Goal: Complete application form

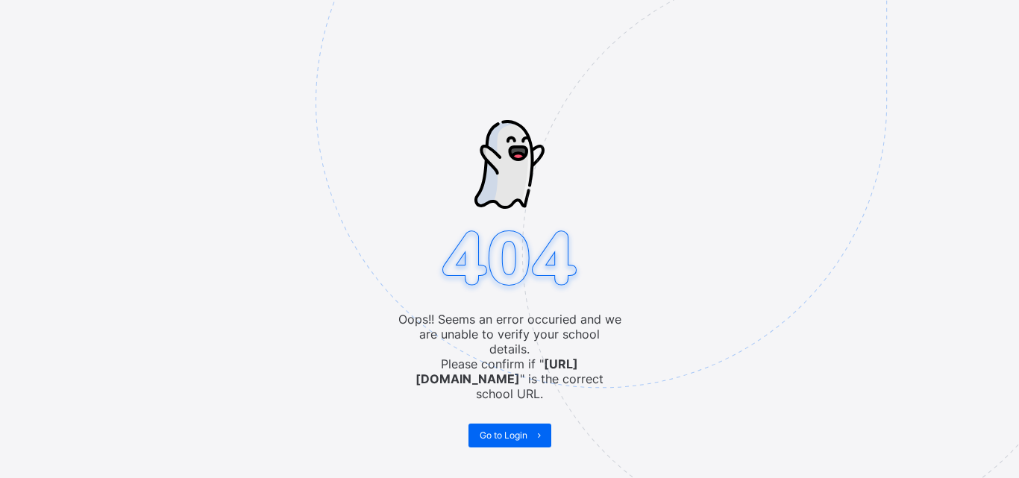
click at [478, 425] on img at bounding box center [705, 177] width 778 height 722
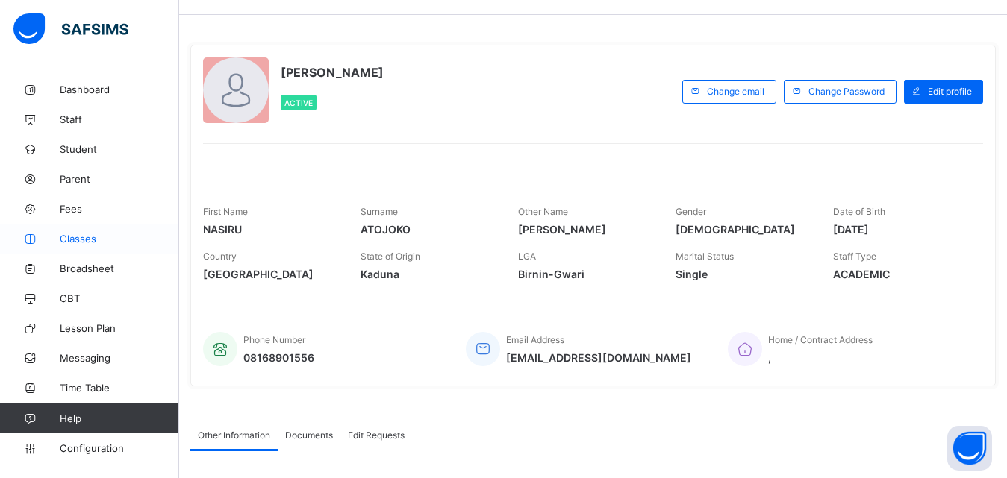
scroll to position [44, 0]
click at [928, 94] on span at bounding box center [916, 93] width 24 height 24
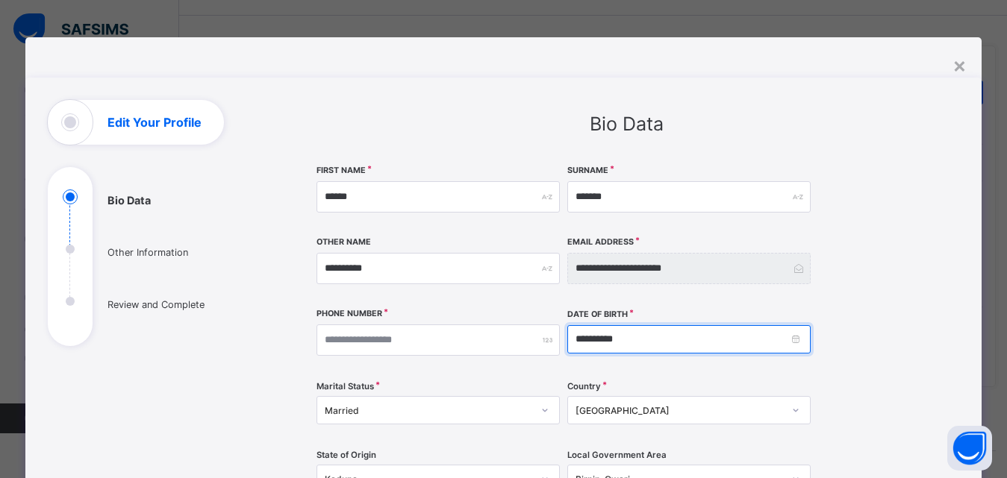
click at [578, 340] on input "**********" at bounding box center [688, 339] width 243 height 28
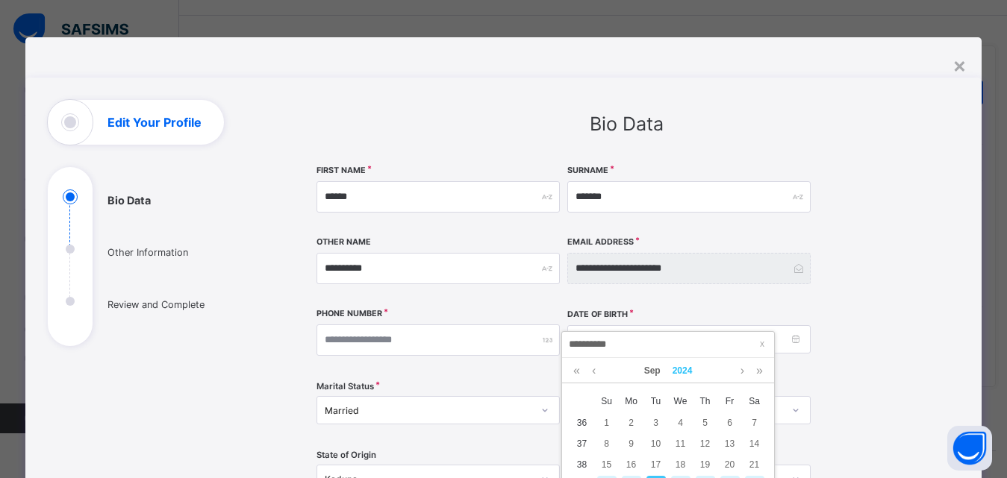
click at [690, 369] on link "2024" at bounding box center [682, 370] width 32 height 25
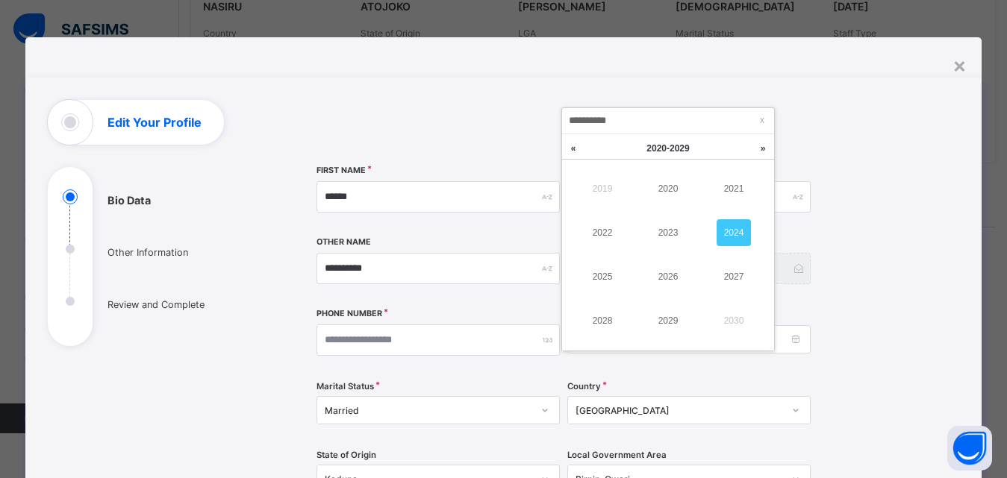
scroll to position [193, 0]
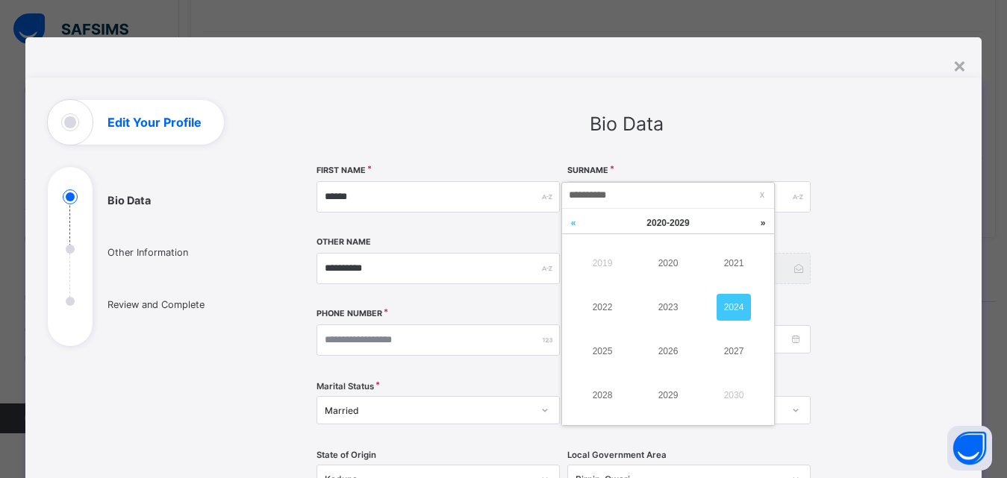
click at [576, 227] on link at bounding box center [573, 223] width 22 height 28
click at [607, 351] on link "1995" at bounding box center [602, 351] width 34 height 27
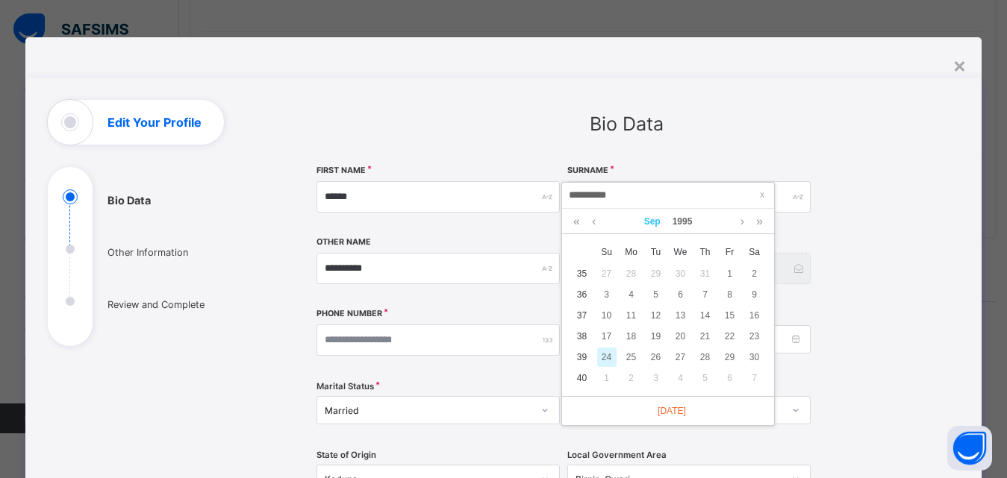
click at [653, 217] on link "Sep" at bounding box center [652, 221] width 28 height 25
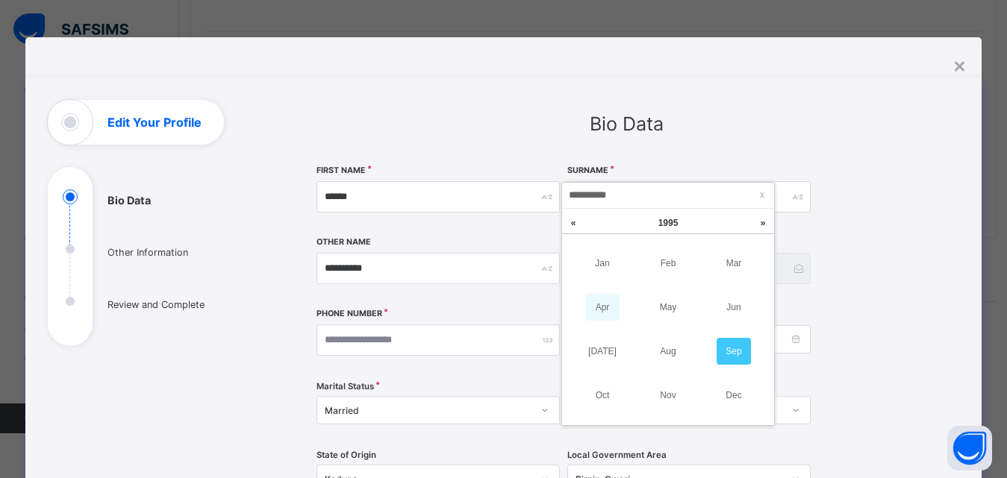
click at [603, 307] on link "Apr" at bounding box center [602, 307] width 34 height 27
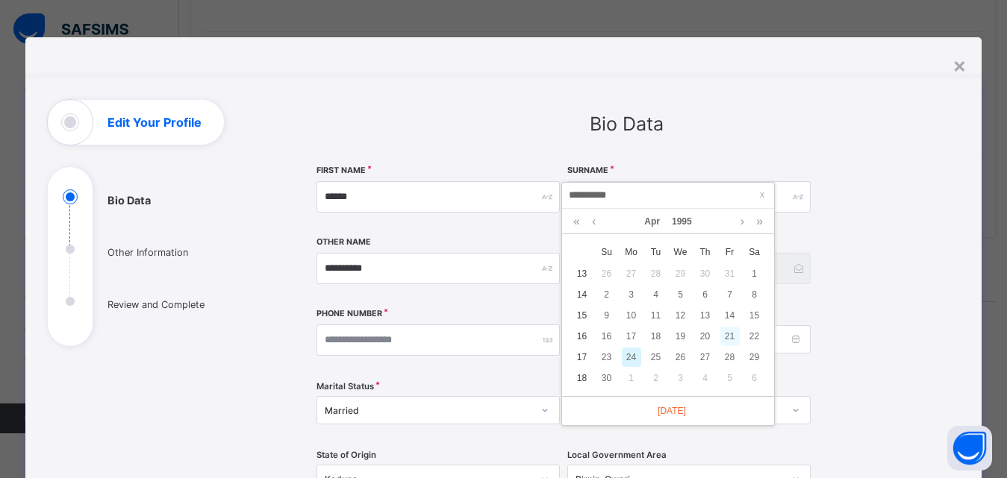
click at [731, 337] on div "21" at bounding box center [729, 336] width 19 height 19
type input "**********"
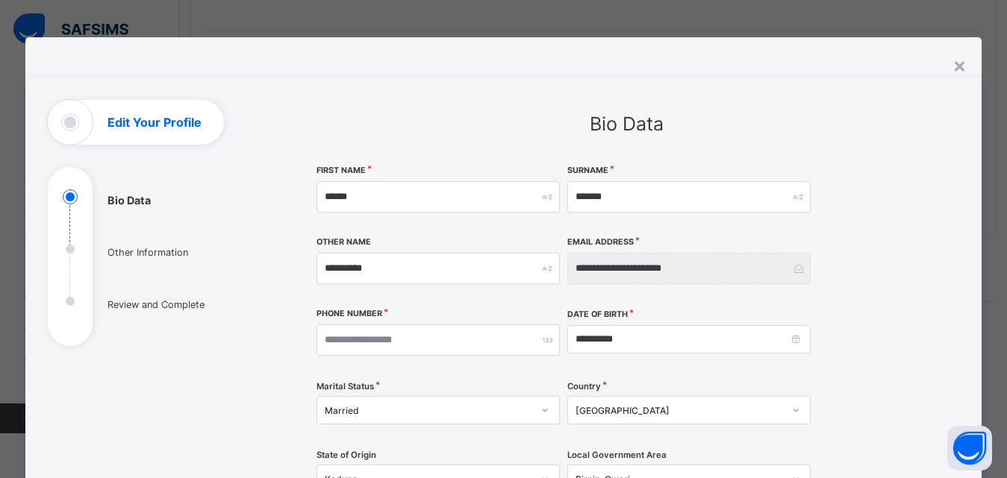
scroll to position [75, 0]
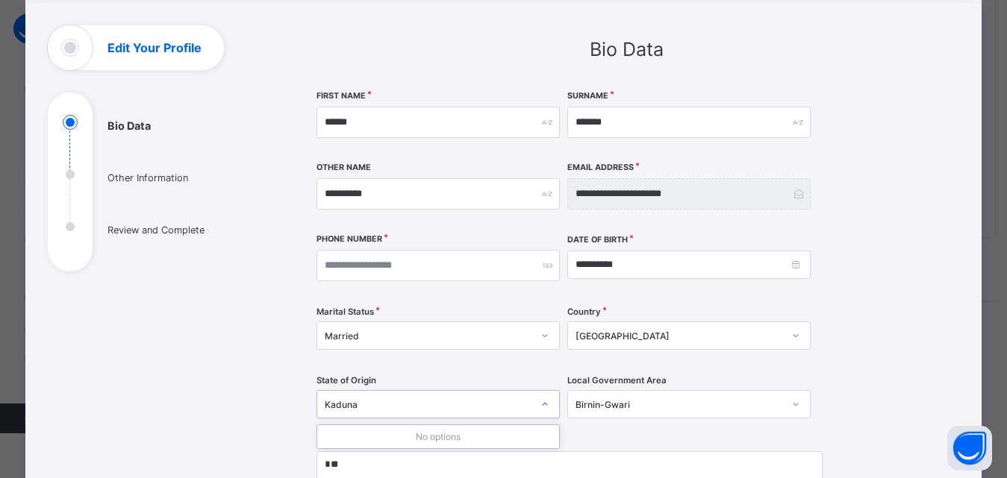
click at [423, 406] on div "Kaduna" at bounding box center [428, 404] width 207 height 11
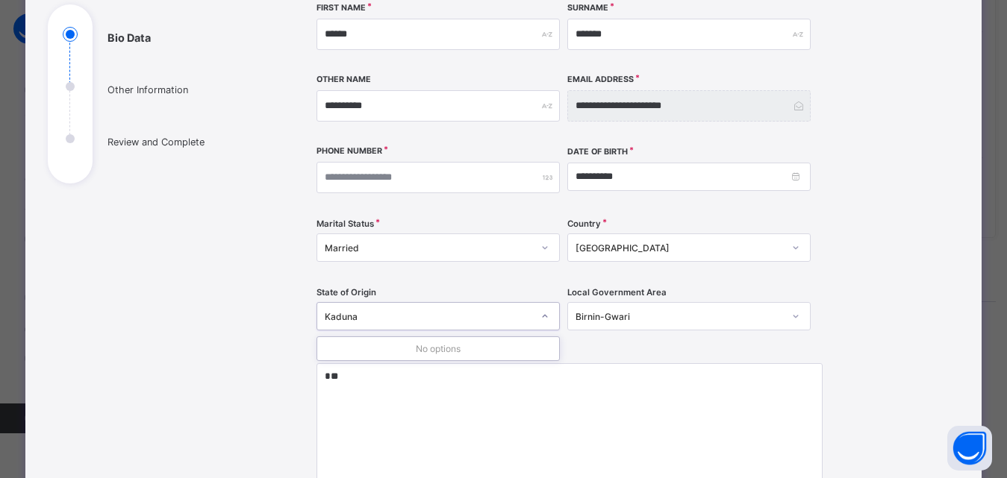
scroll to position [298, 0]
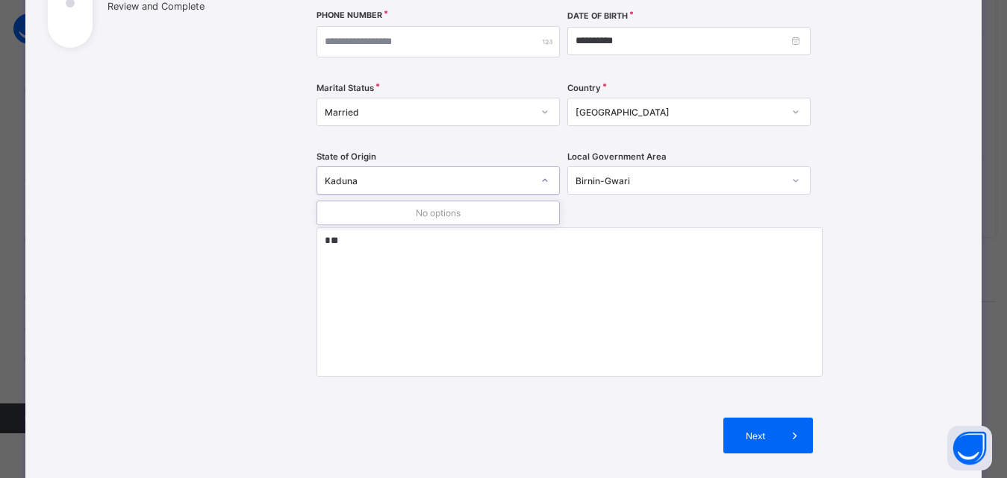
click at [540, 184] on icon at bounding box center [544, 180] width 9 height 15
click at [492, 181] on div "Kaduna" at bounding box center [428, 180] width 207 height 11
type input "****"
click at [668, 181] on div "Birnin-Gwari" at bounding box center [678, 180] width 207 height 11
type input "****"
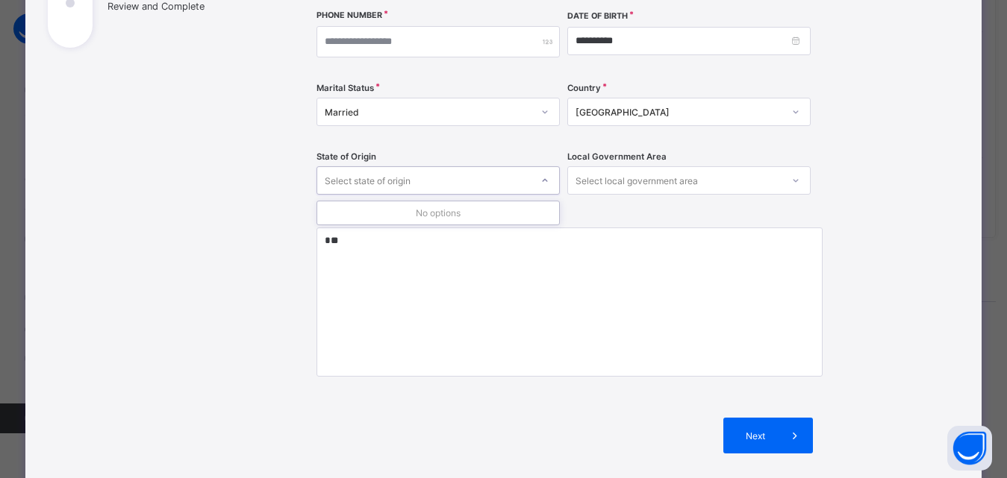
click at [488, 180] on div "Select state of origin" at bounding box center [423, 180] width 213 height 21
type input "**********"
click at [465, 213] on div "No options" at bounding box center [438, 212] width 242 height 23
click at [478, 226] on div "Home Address *" at bounding box center [564, 303] width 496 height 184
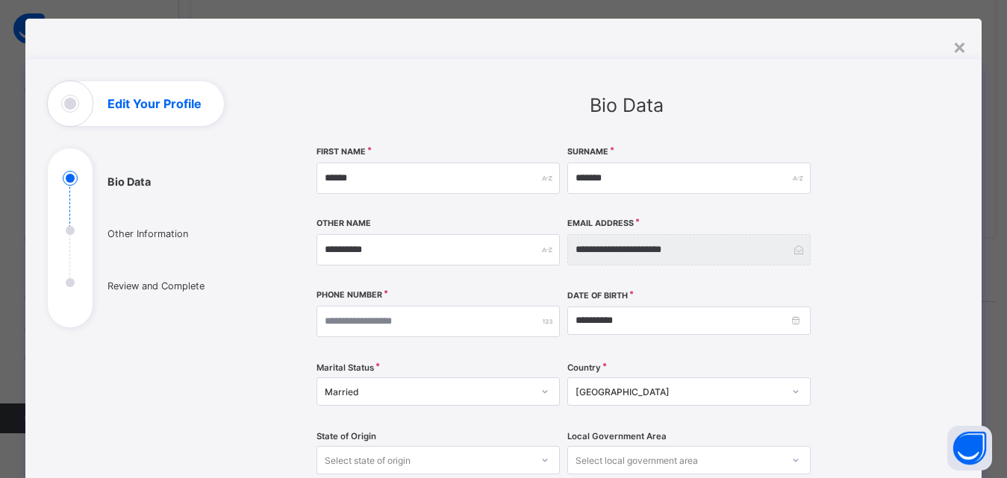
scroll to position [0, 0]
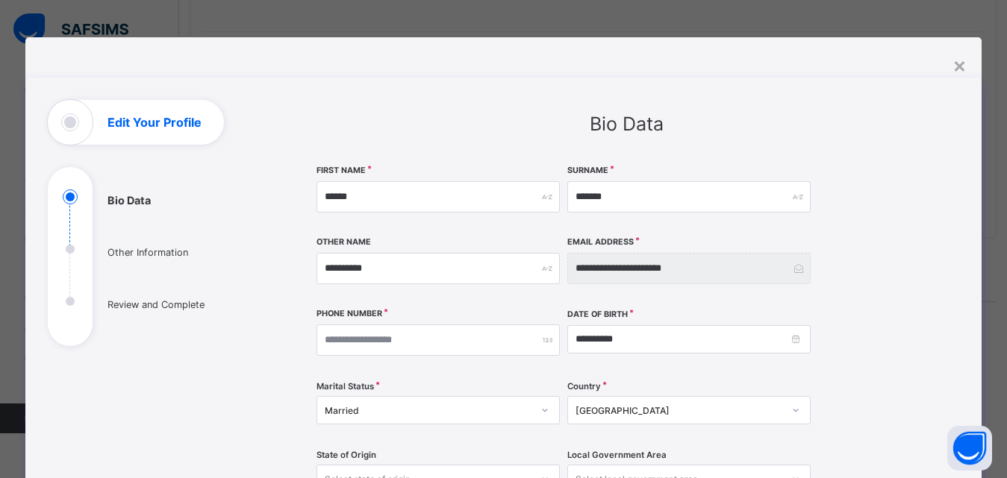
click at [55, 255] on ul "Bio Data Other Information Review and Complete" at bounding box center [160, 268] width 224 height 157
click at [60, 253] on ul "Bio Data Other Information Review and Complete" at bounding box center [160, 268] width 224 height 157
click at [65, 248] on ul "Bio Data Other Information Review and Complete" at bounding box center [160, 268] width 224 height 157
click at [119, 256] on ul "Bio Data Other Information Review and Complete" at bounding box center [160, 268] width 224 height 157
click at [120, 251] on ul "Bio Data Other Information Review and Complete" at bounding box center [160, 268] width 224 height 157
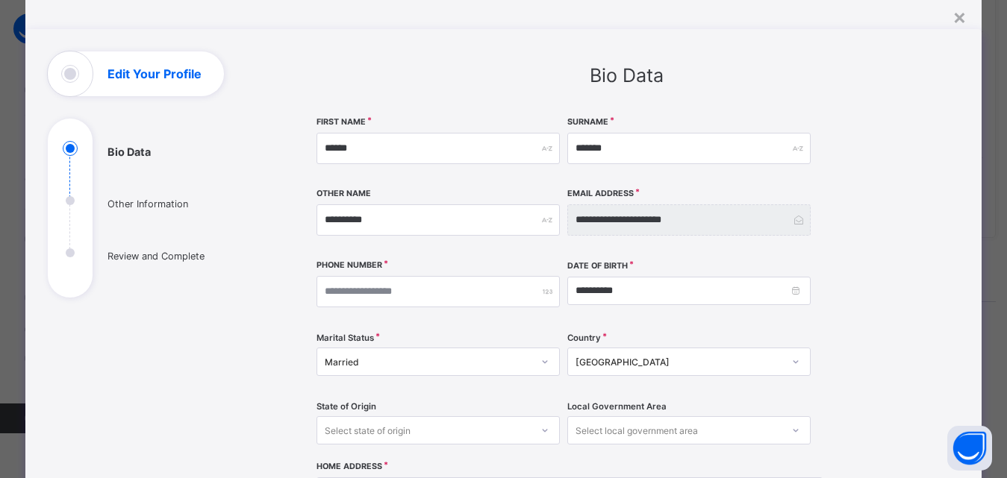
scroll to position [75, 0]
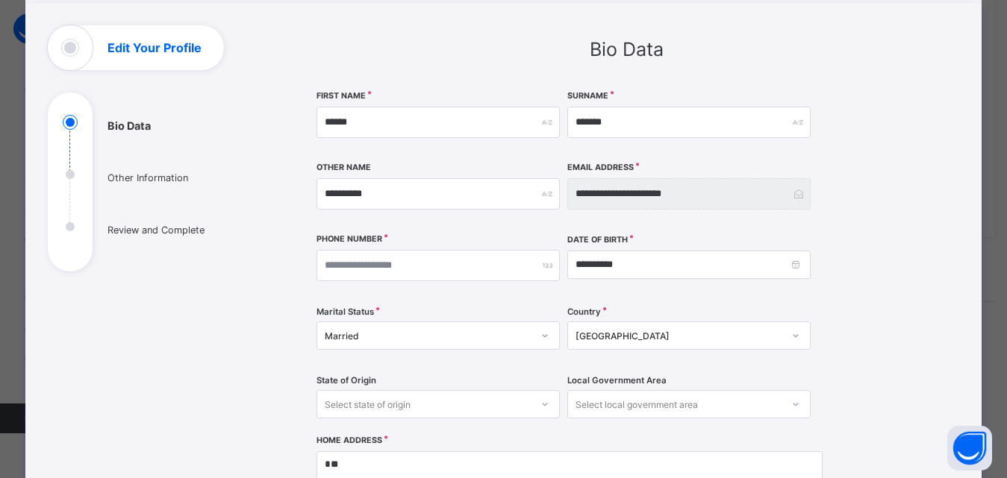
drag, startPoint x: 61, startPoint y: 176, endPoint x: 107, endPoint y: 166, distance: 47.4
click at [75, 165] on ul "Bio Data Other Information Review and Complete" at bounding box center [160, 193] width 224 height 157
click at [157, 184] on ul "Bio Data Other Information Review and Complete" at bounding box center [160, 193] width 224 height 157
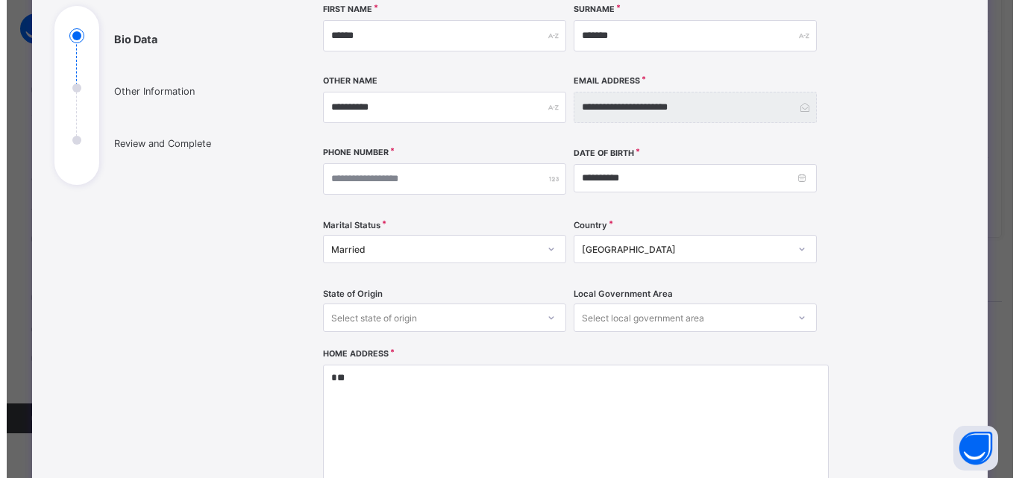
scroll to position [436, 0]
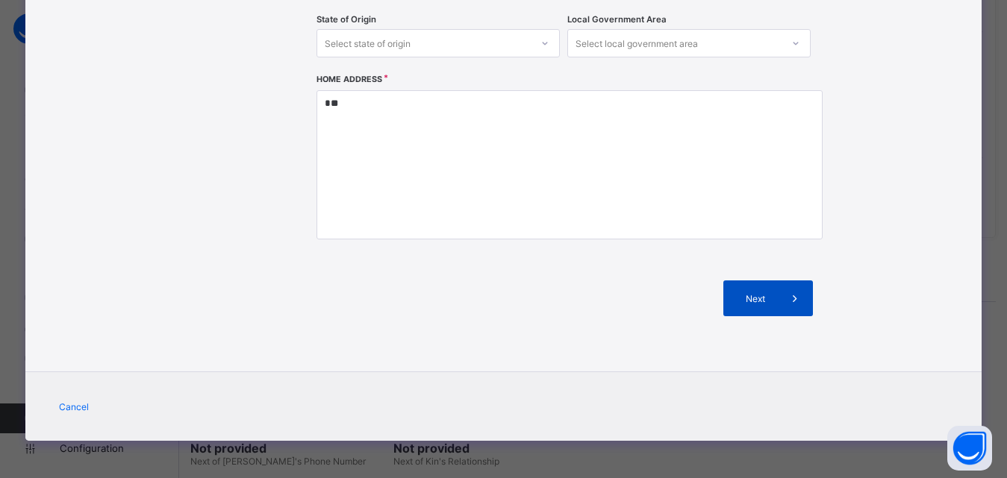
click at [736, 295] on span "Next" at bounding box center [755, 298] width 43 height 11
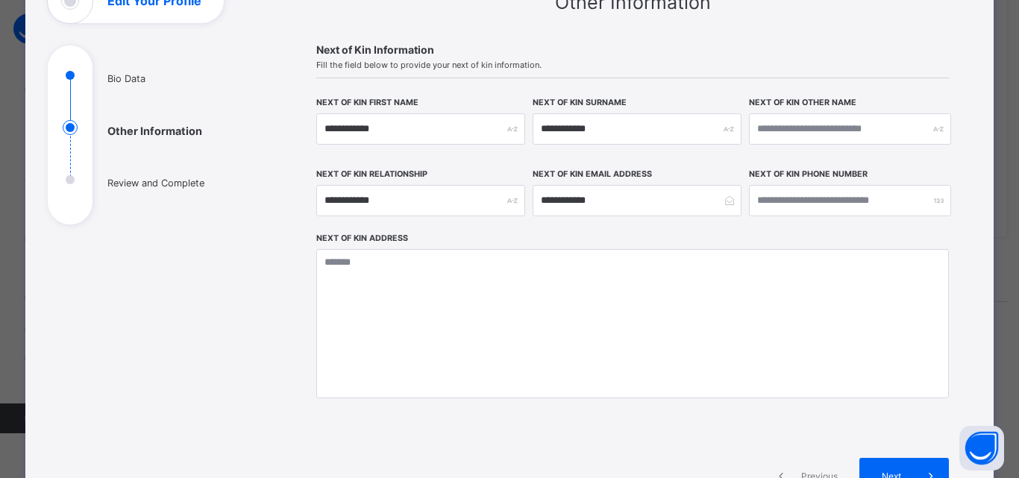
scroll to position [299, 0]
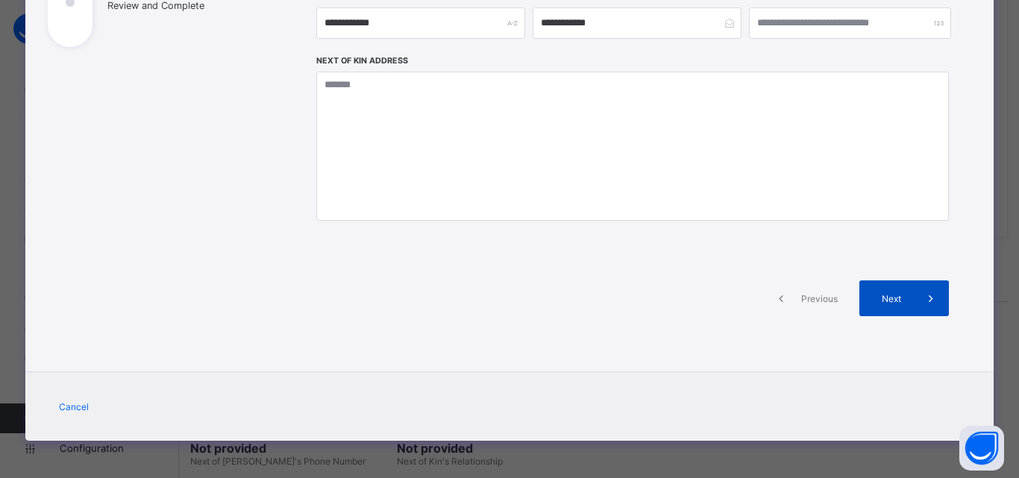
click at [895, 290] on div "Next" at bounding box center [905, 299] width 90 height 36
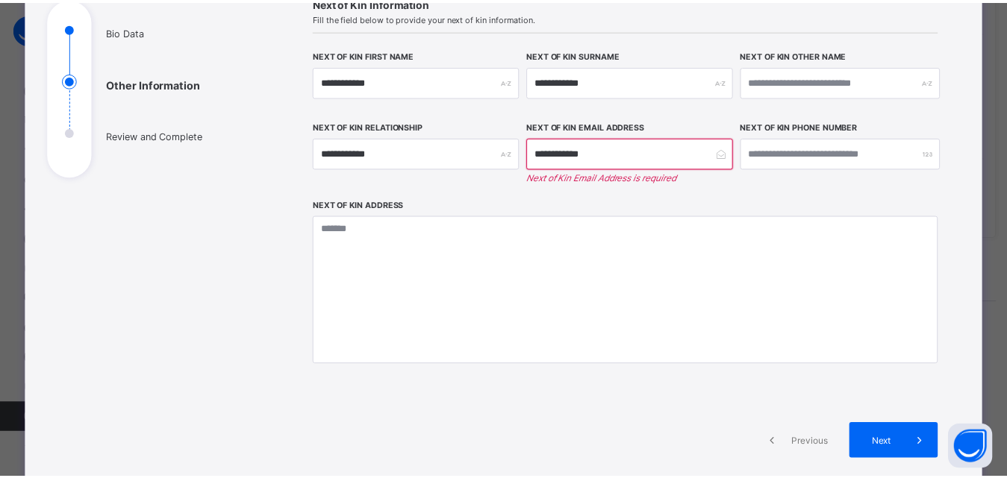
scroll to position [0, 0]
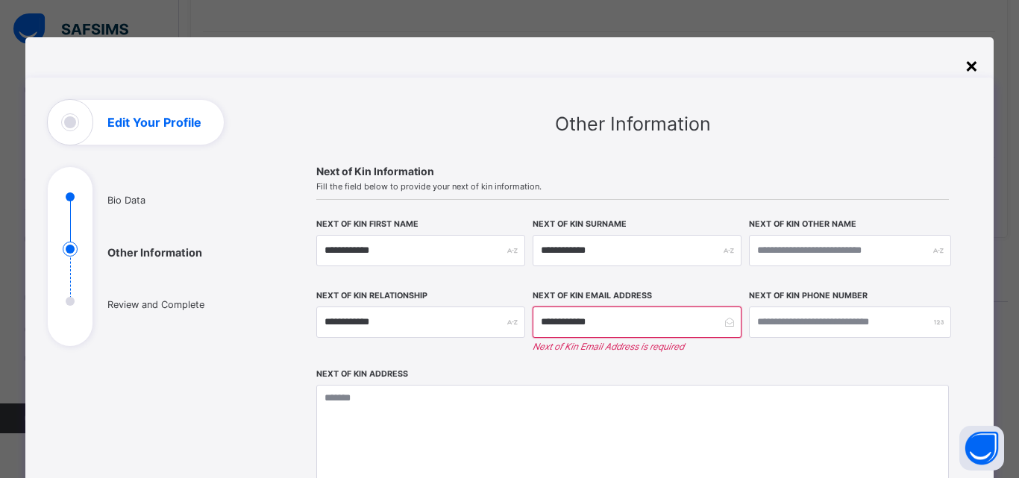
click at [973, 63] on div "×" at bounding box center [972, 64] width 14 height 25
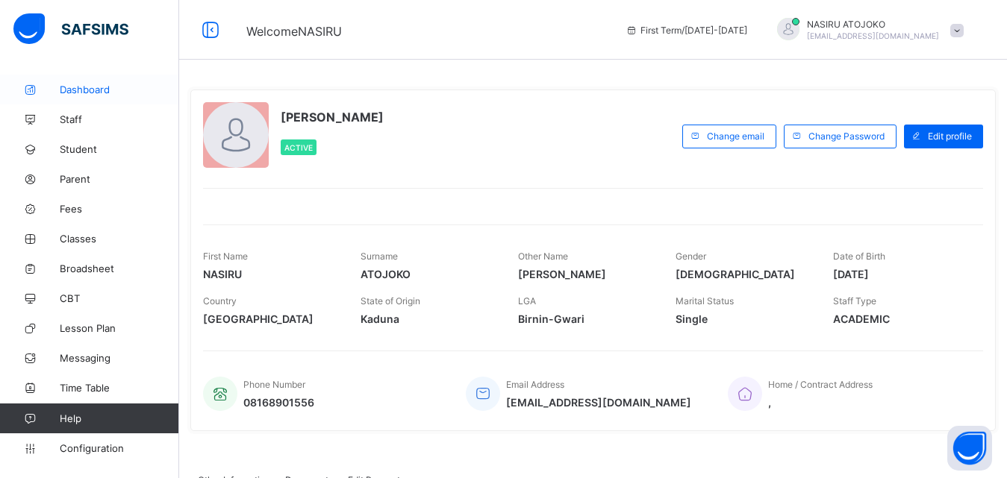
click at [86, 87] on span "Dashboard" at bounding box center [119, 90] width 119 height 12
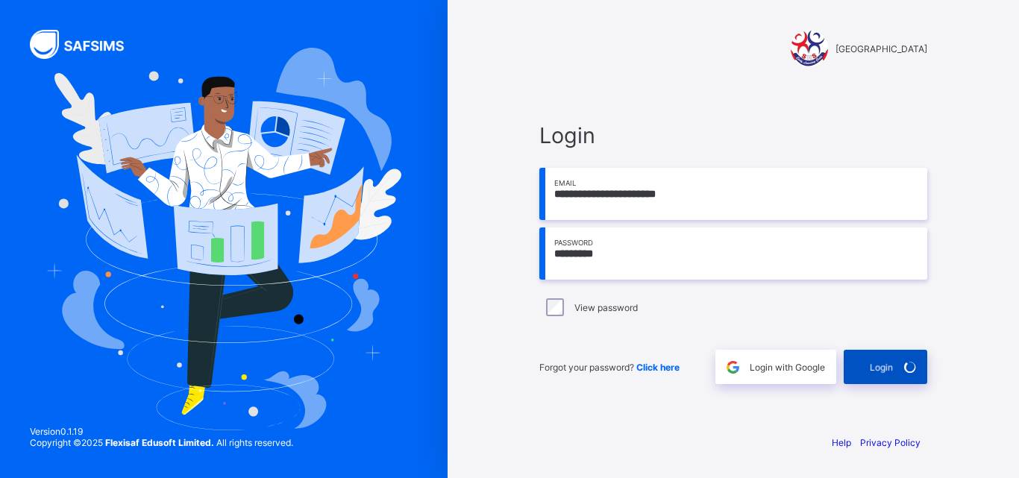
click at [876, 367] on div "Login" at bounding box center [886, 367] width 84 height 34
click at [861, 358] on div "Login" at bounding box center [886, 367] width 84 height 34
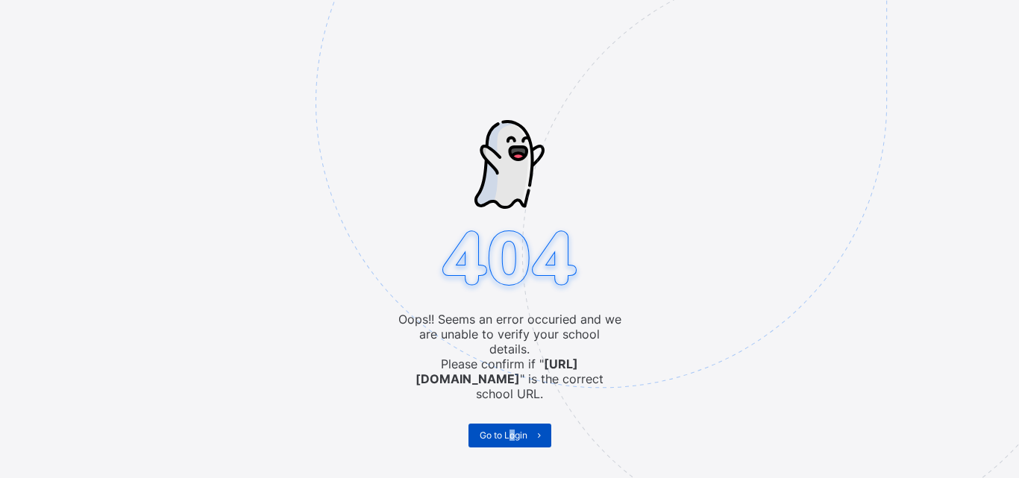
click at [513, 430] on span "Go to Login" at bounding box center [504, 435] width 48 height 11
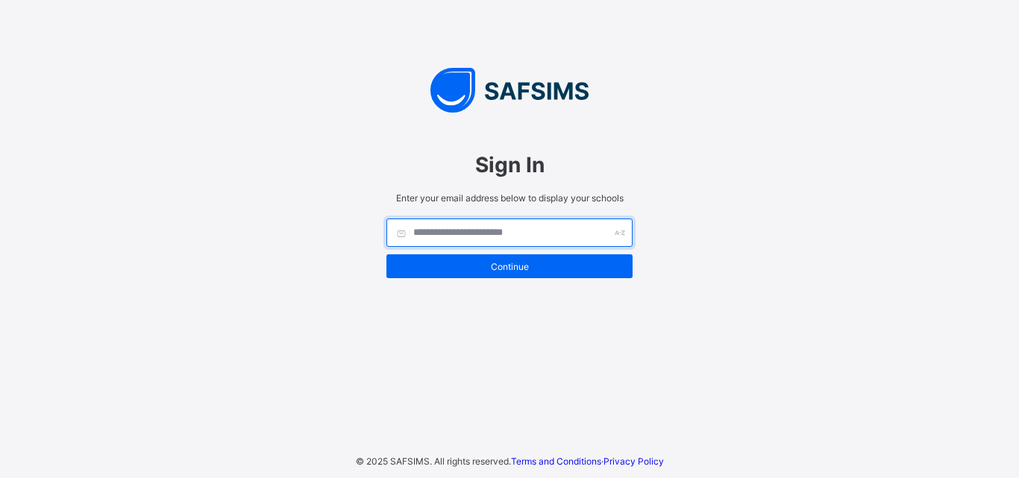
click at [493, 237] on input "text" at bounding box center [510, 233] width 246 height 28
type input "**********"
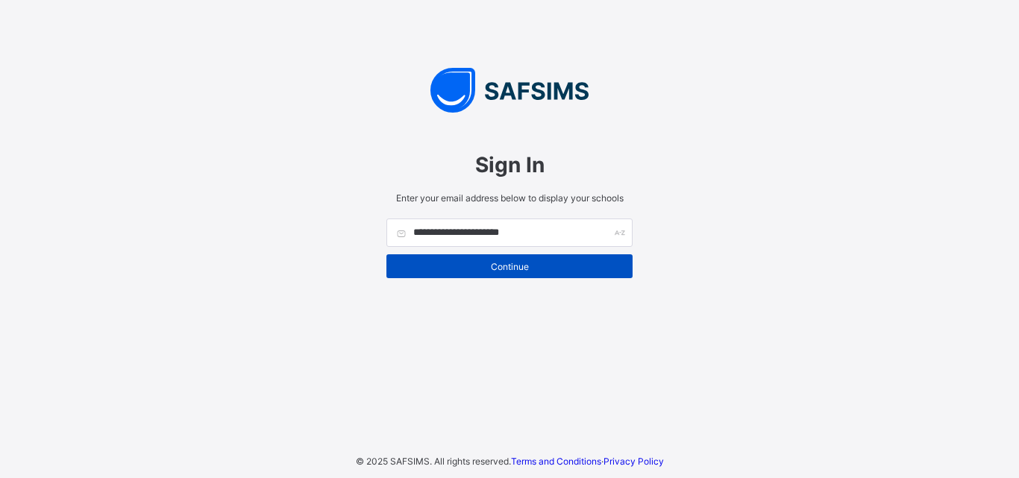
click at [545, 268] on span "Continue" at bounding box center [510, 266] width 224 height 11
click at [518, 272] on span "Continue" at bounding box center [510, 266] width 224 height 11
